Goal: Task Accomplishment & Management: Complete application form

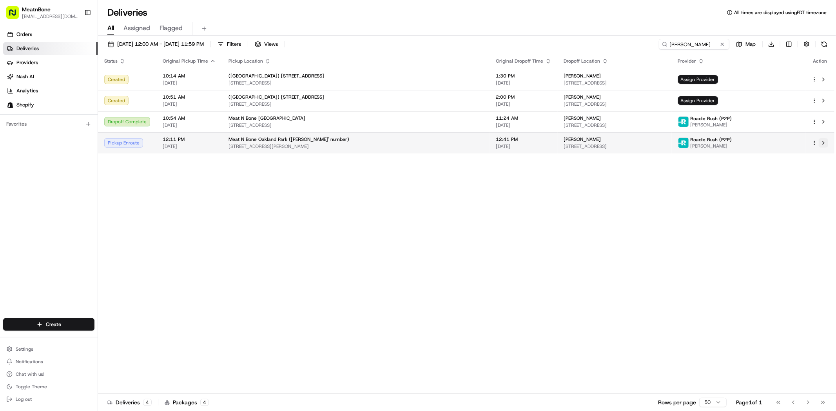
click at [825, 142] on button at bounding box center [823, 142] width 9 height 9
click at [686, 41] on input "jodi-lee" at bounding box center [682, 44] width 94 height 11
click at [687, 41] on input "jodi-lee" at bounding box center [682, 44] width 94 height 11
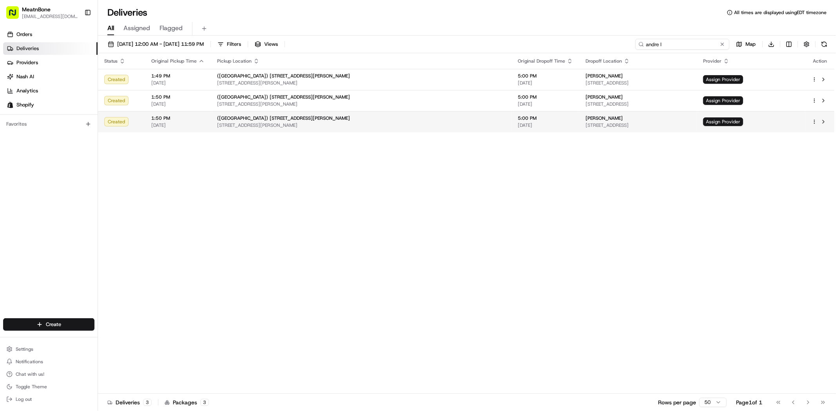
type input "andre l"
click at [816, 122] on html "MeatnBone dnguyen@meatnbone.com Toggle Sidebar Orders Deliveries Providers Nash…" at bounding box center [418, 205] width 836 height 411
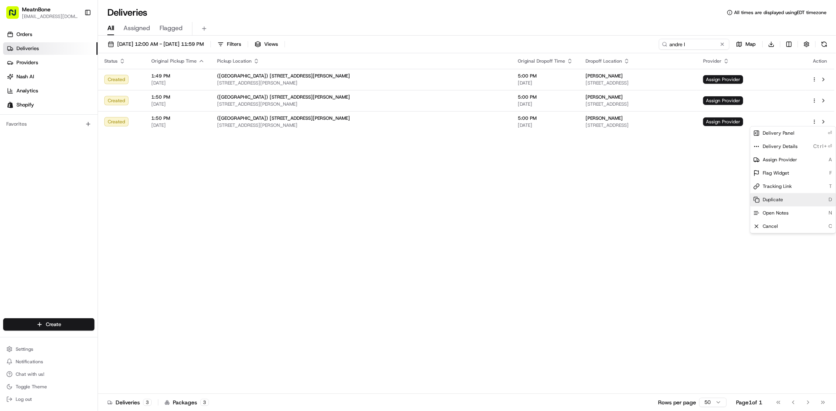
click at [781, 202] on span "Duplicate" at bounding box center [773, 200] width 20 height 6
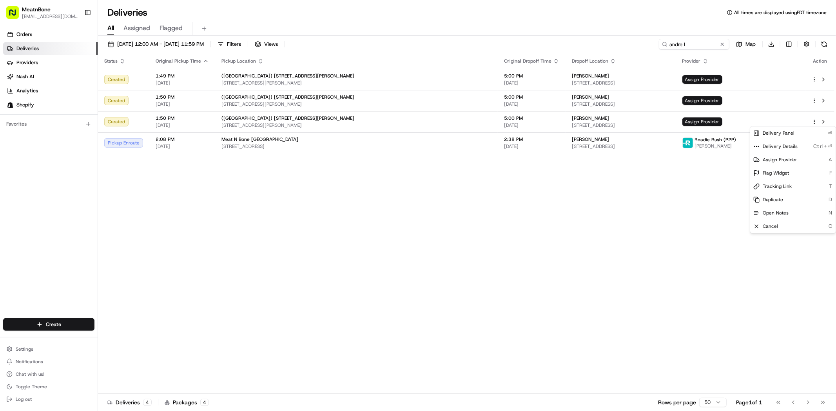
click at [468, 244] on html "MeatnBone dnguyen@meatnbone.com Toggle Sidebar Orders Deliveries Providers Nash…" at bounding box center [418, 205] width 836 height 411
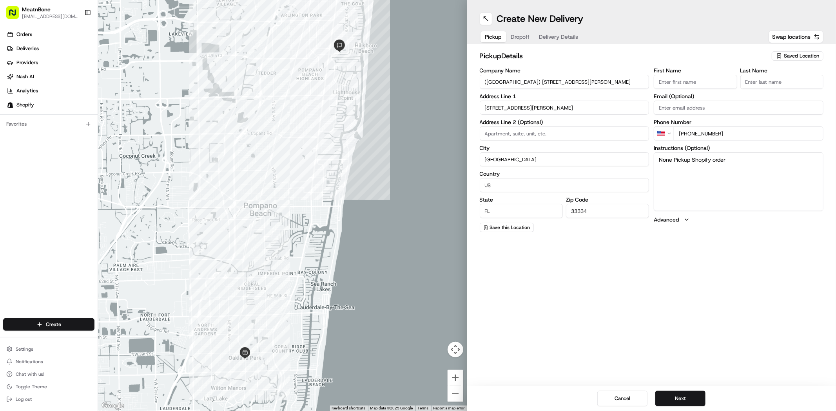
click at [798, 54] on span "Saved Location" at bounding box center [801, 56] width 35 height 7
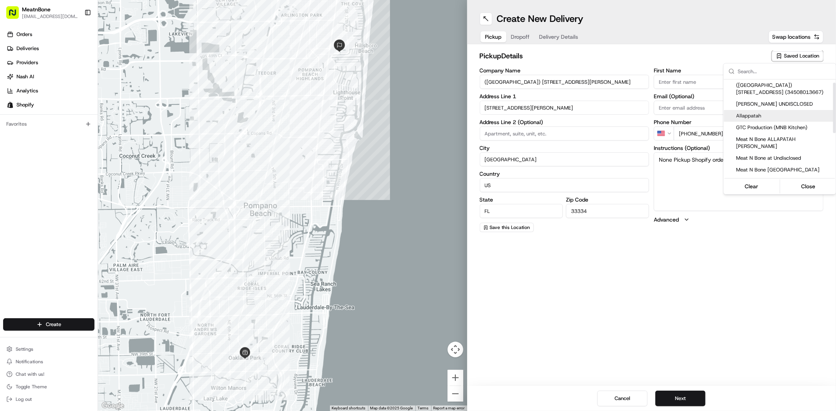
scroll to position [43, 0]
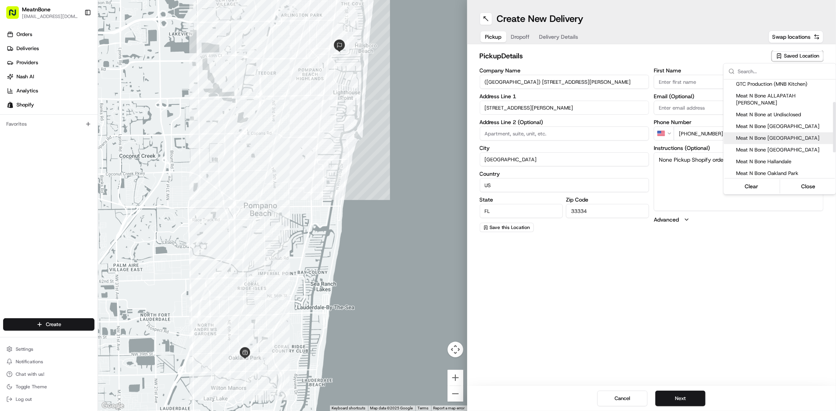
click at [783, 135] on span "Meat N Bone [GEOGRAPHIC_DATA]" at bounding box center [784, 138] width 96 height 7
type input "Meat N Bone [GEOGRAPHIC_DATA]"
type input "[STREET_ADDRESS]"
type input "Coral Springs"
type input "33065"
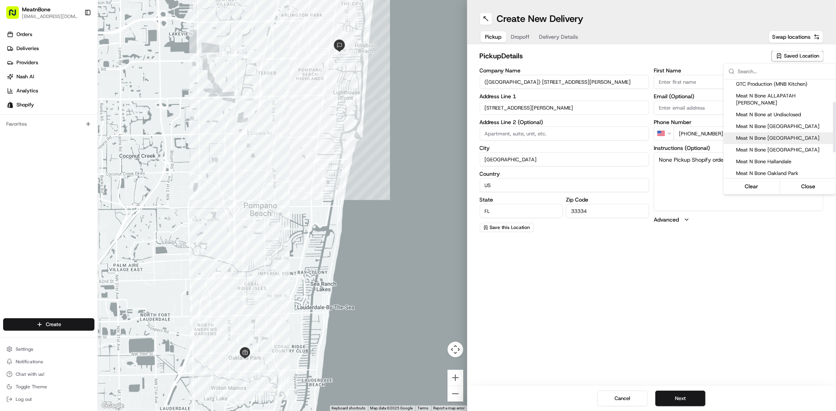
type input "Ron"
type input "+1 954 752 6290"
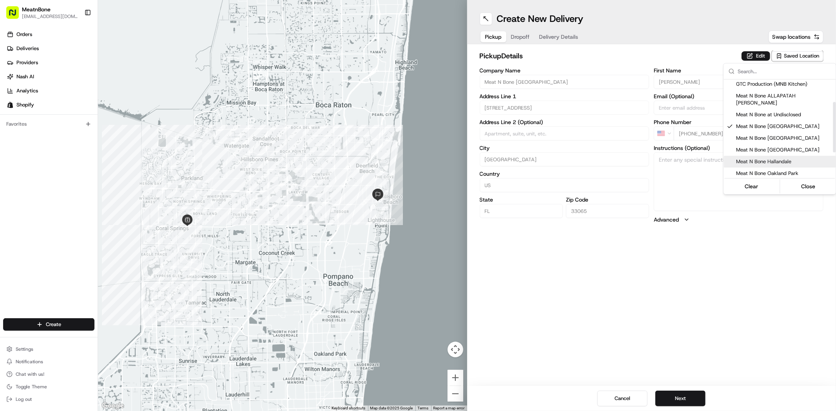
drag, startPoint x: 704, startPoint y: 289, endPoint x: 694, endPoint y: 324, distance: 36.2
click at [704, 289] on html "MeatnBone dnguyen@meatnbone.com Toggle Sidebar Orders Deliveries Providers Nash…" at bounding box center [418, 205] width 836 height 411
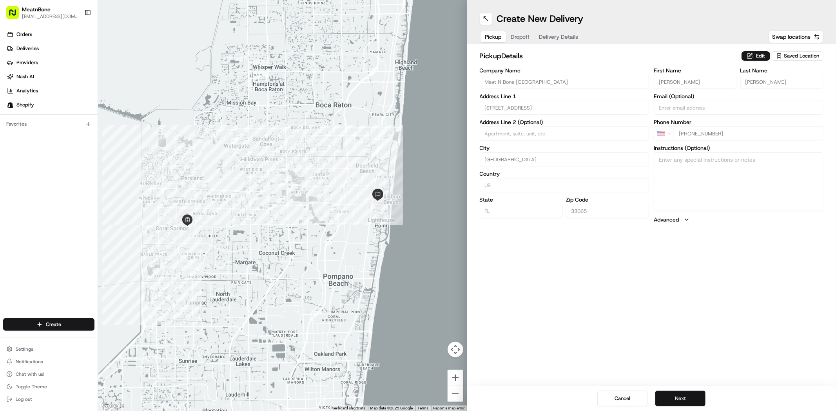
click at [680, 395] on button "Next" at bounding box center [680, 399] width 50 height 16
click at [681, 394] on button "Next" at bounding box center [680, 399] width 50 height 16
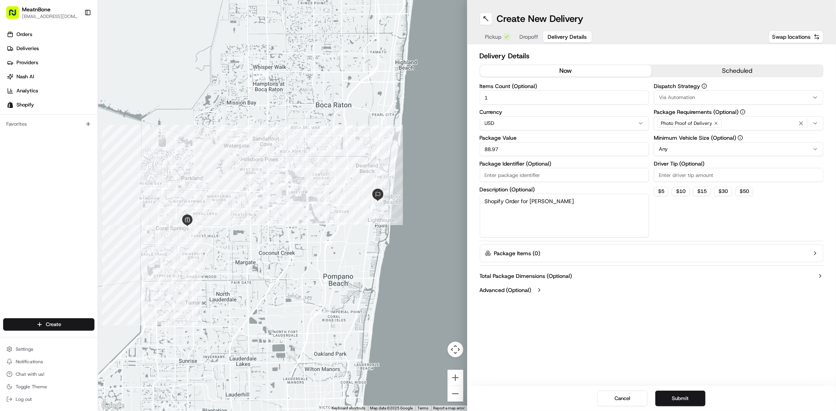
click at [582, 160] on div "Items Count (Optional) 1 Currency USD Package Value 88.97 Package Identifier (O…" at bounding box center [565, 160] width 170 height 154
click at [582, 153] on input "88.97" at bounding box center [565, 149] width 170 height 14
type input "89.00"
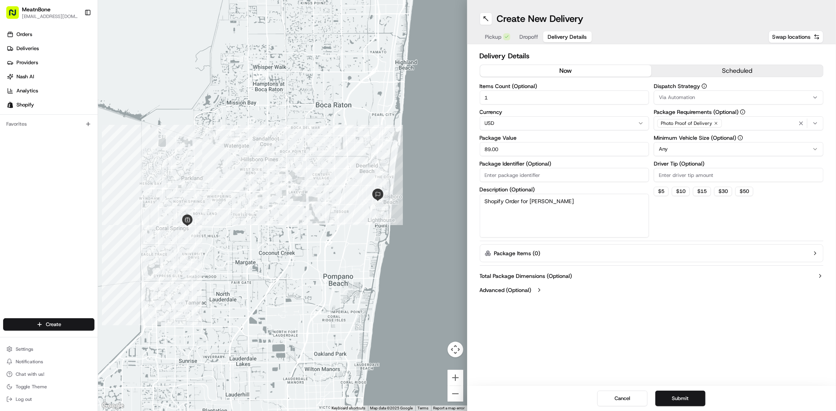
click at [605, 218] on textarea "Shopify Order for Andre Leite" at bounding box center [565, 216] width 170 height 44
type textarea "Meat"
click at [708, 219] on div "Dispatch Strategy Via Automation Package Requirements (Optional) Photo Proof of…" at bounding box center [739, 160] width 170 height 154
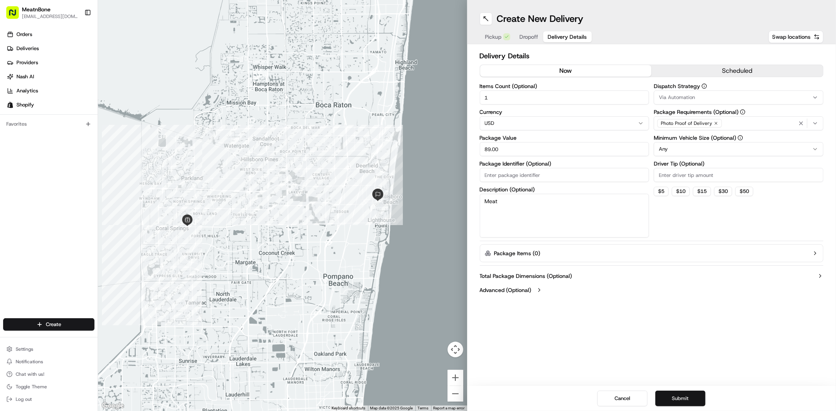
click at [680, 400] on button "Submit" at bounding box center [680, 399] width 50 height 16
